Goal: Information Seeking & Learning: Learn about a topic

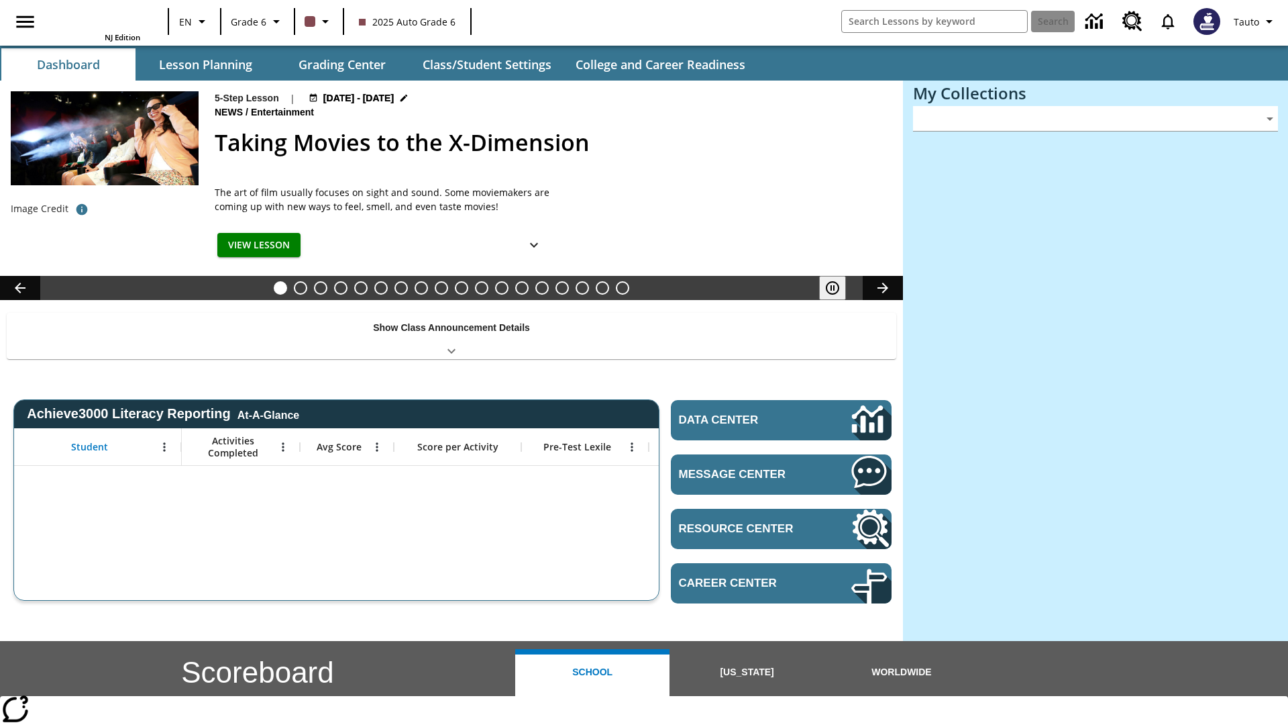
type input "-1"
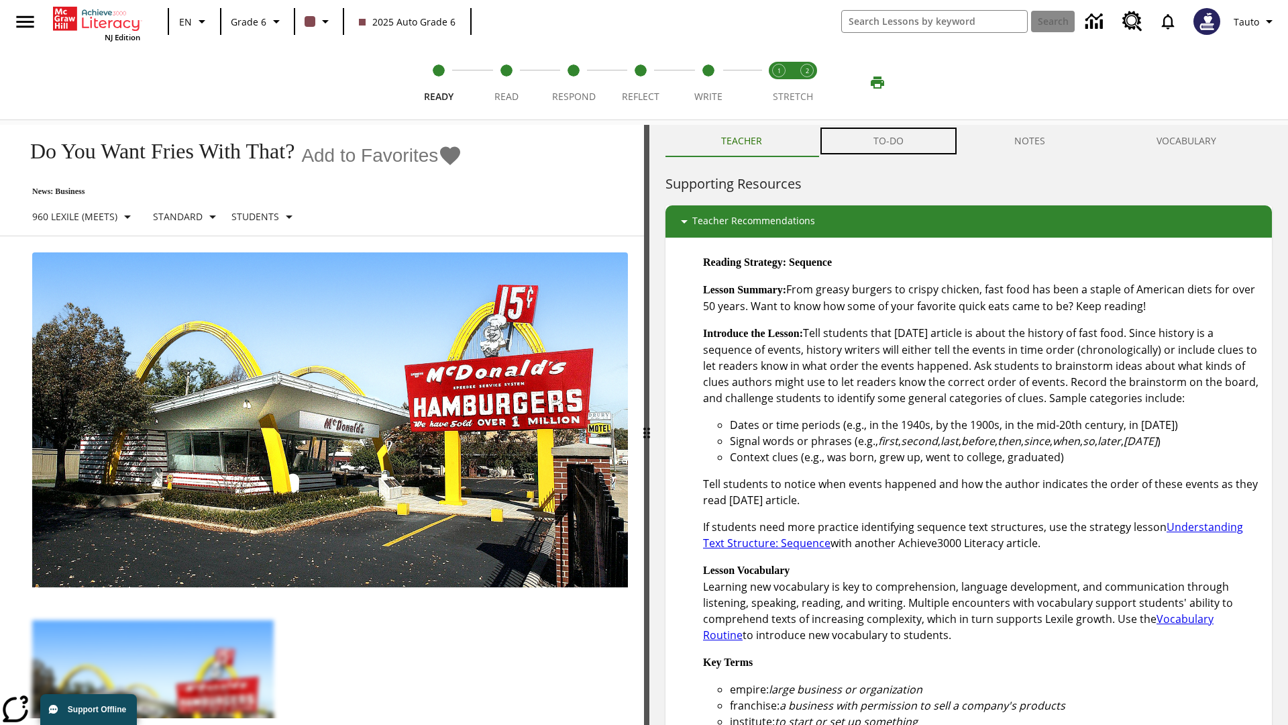
click at [889, 141] on button "TO-DO" at bounding box center [889, 141] width 142 height 32
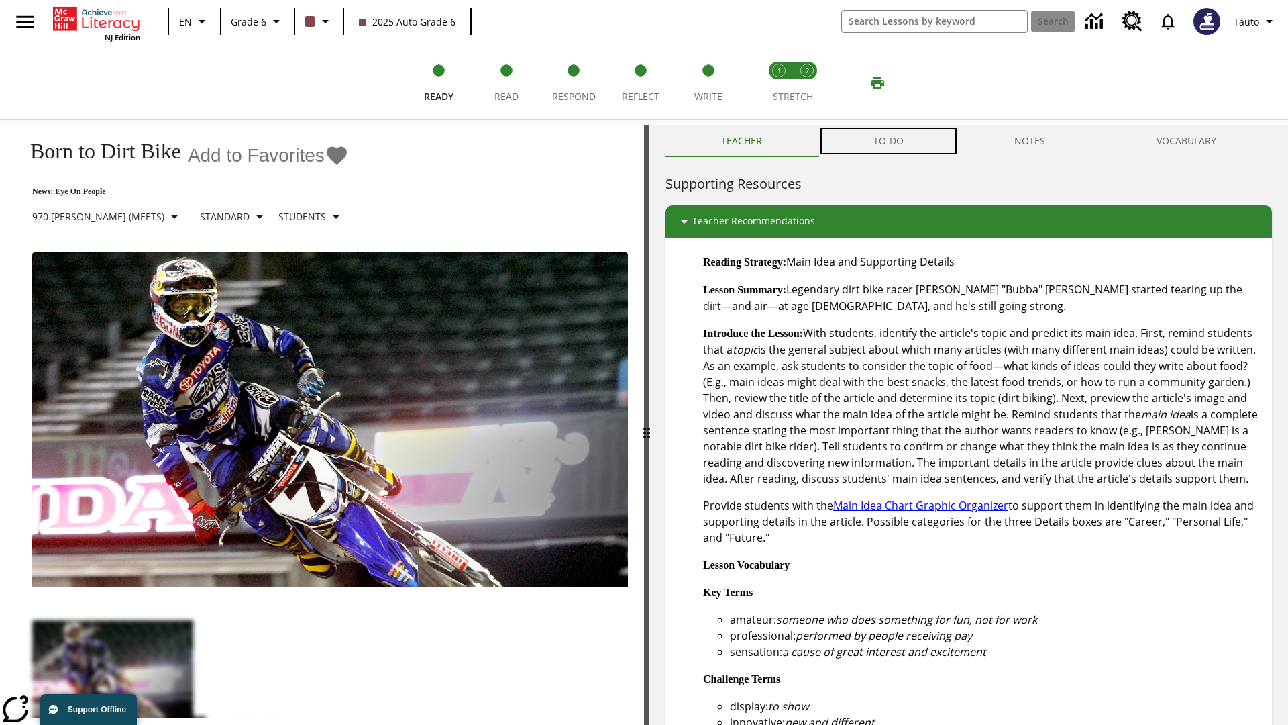
click at [889, 141] on button "TO-DO" at bounding box center [889, 141] width 142 height 32
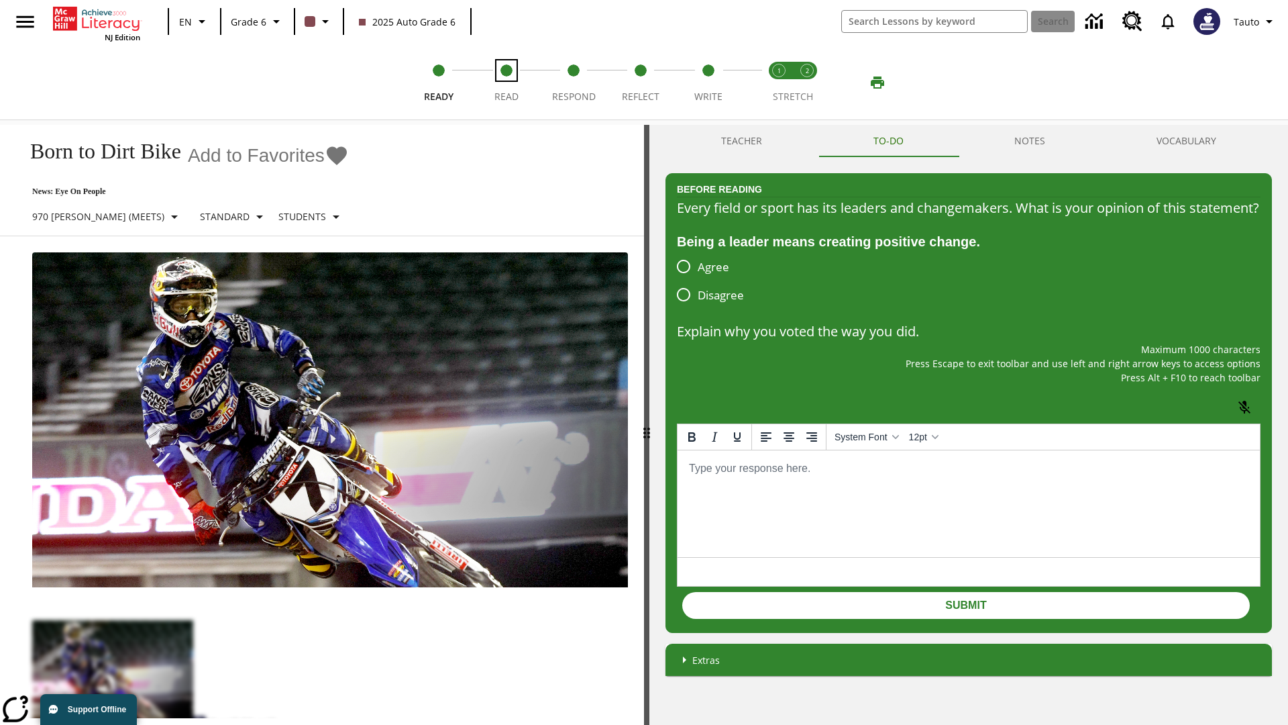
click at [506, 83] on span "Read" at bounding box center [507, 91] width 24 height 24
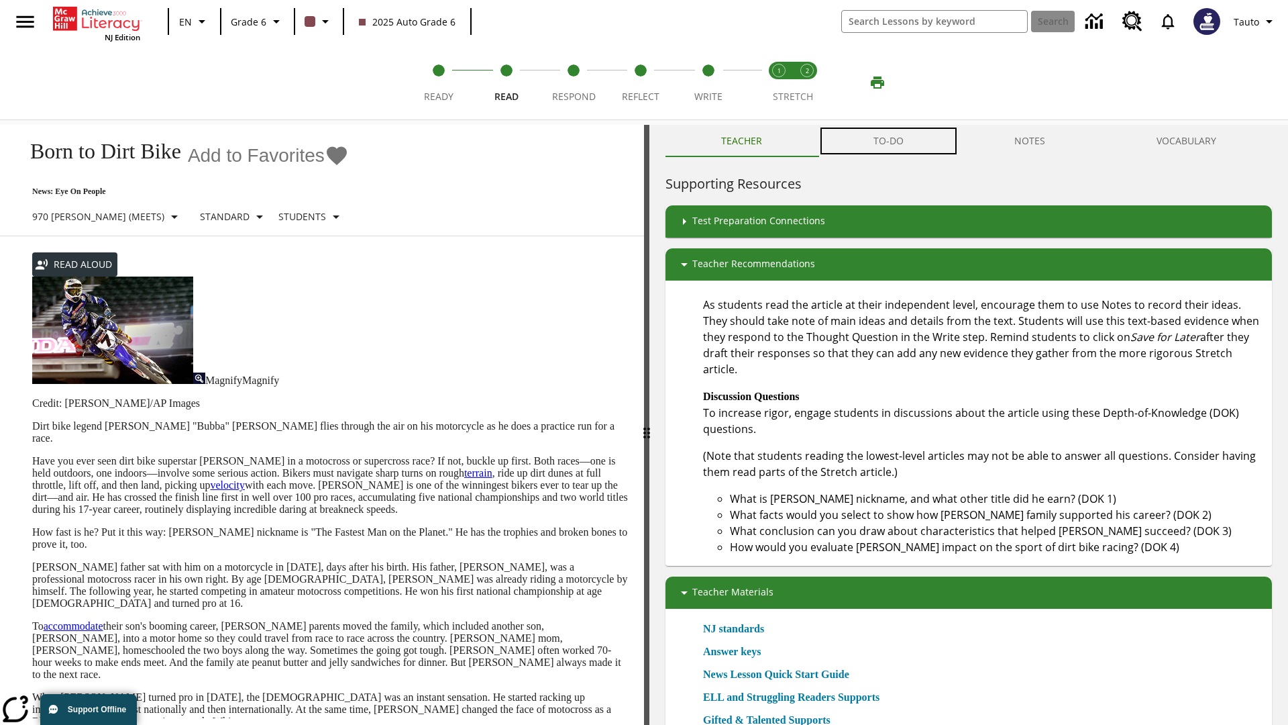
scroll to position [1, 0]
click at [889, 141] on button "TO-DO" at bounding box center [889, 141] width 142 height 32
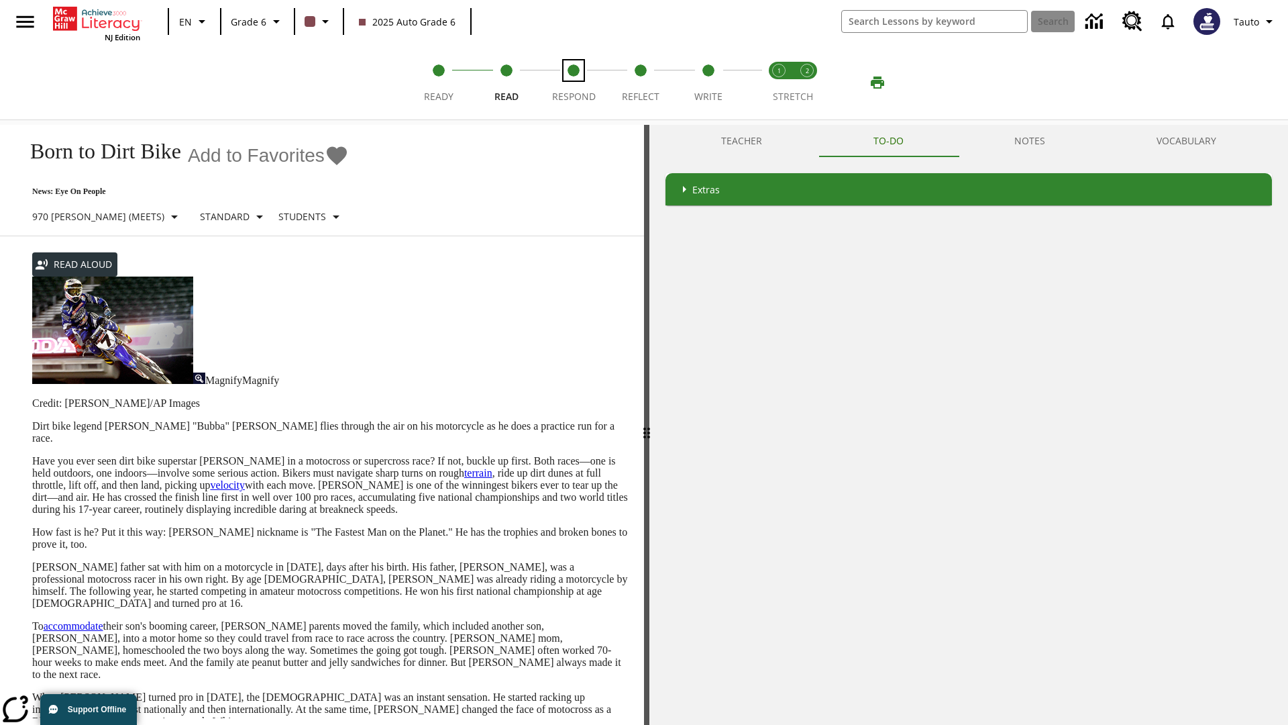
click at [574, 83] on span "Respond" at bounding box center [574, 91] width 44 height 24
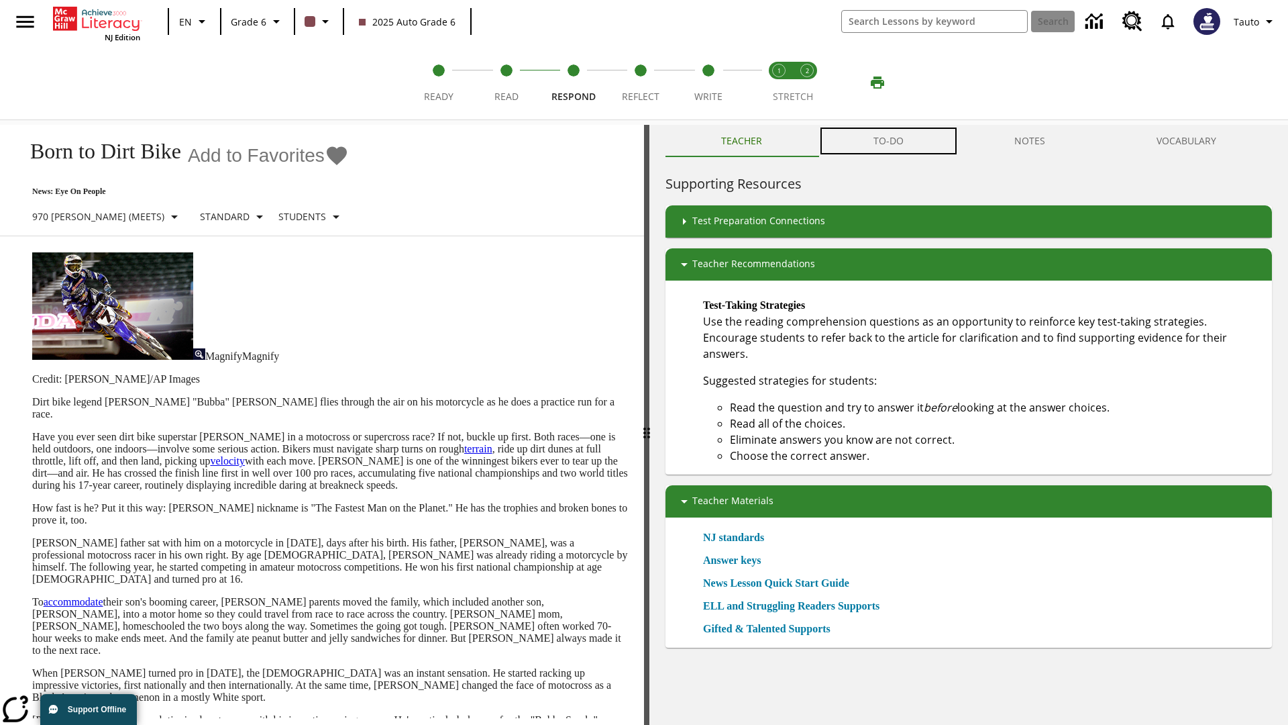
scroll to position [1, 0]
click at [889, 141] on button "TO-DO" at bounding box center [889, 141] width 142 height 32
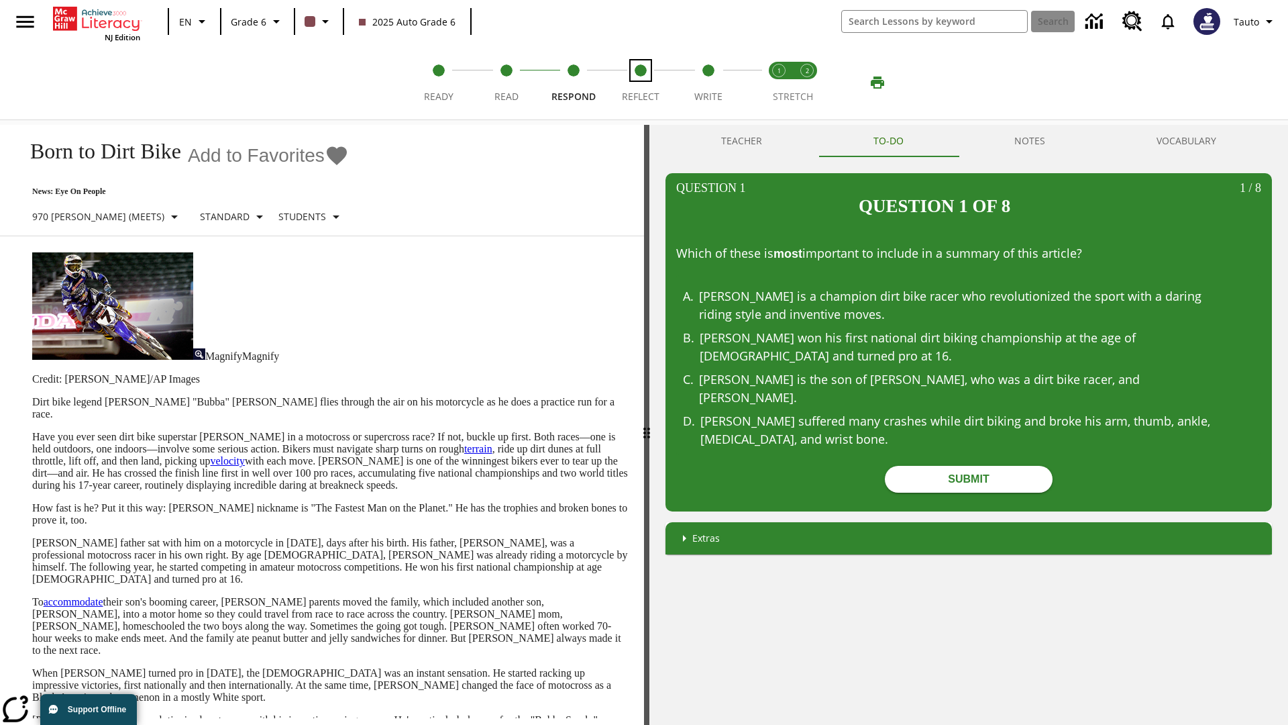
click at [641, 83] on span "Reflect" at bounding box center [641, 91] width 38 height 24
